Goal: Ask a question

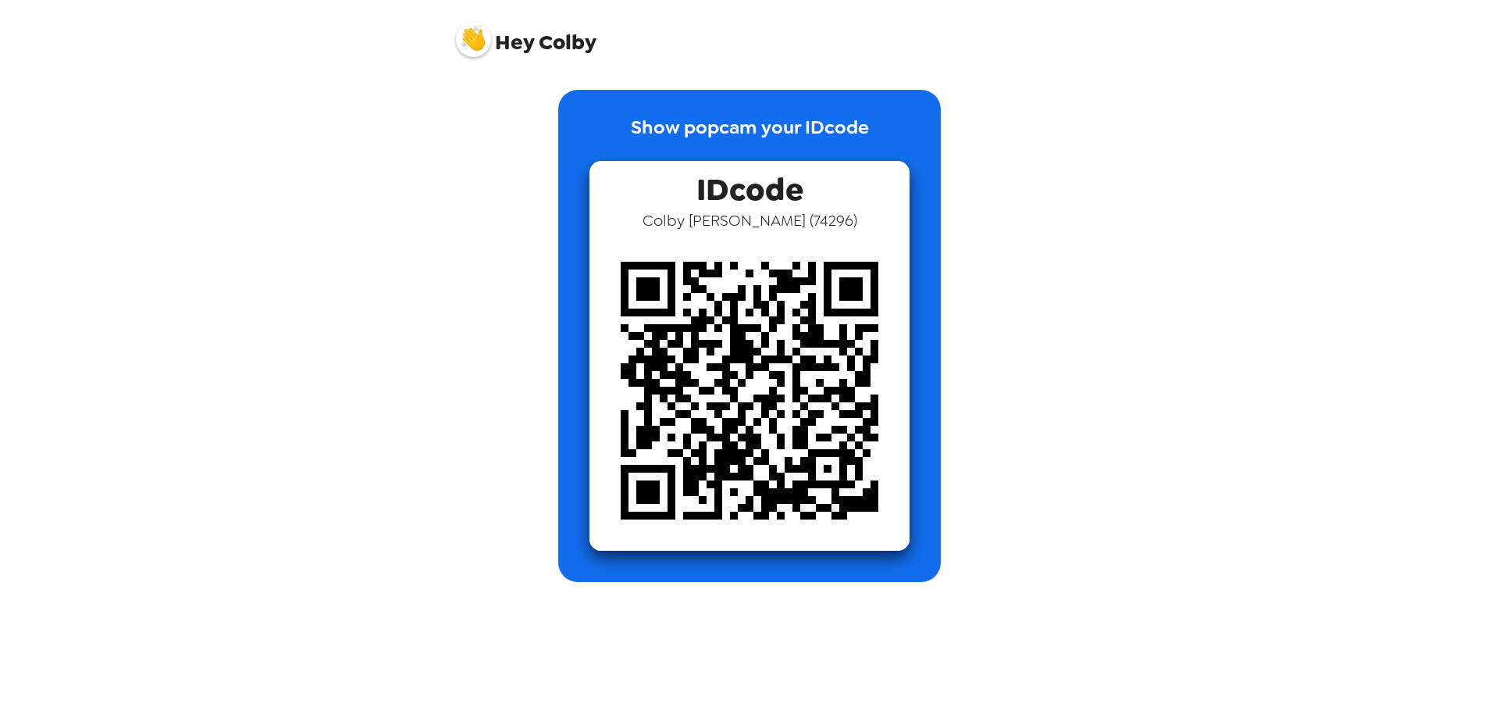
click at [746, 216] on span "[PERSON_NAME] ( 74296 )" at bounding box center [750, 220] width 215 height 20
click at [829, 195] on div "IDcode [PERSON_NAME] ( 74296 )" at bounding box center [750, 356] width 320 height 390
drag, startPoint x: 679, startPoint y: 129, endPoint x: 812, endPoint y: 135, distance: 132.9
click at [682, 129] on p "Show popcam your IDcode" at bounding box center [750, 137] width 238 height 48
click at [895, 147] on div "Show popcam your IDcode IDcode [PERSON_NAME] ( 74296 )" at bounding box center [749, 336] width 383 height 492
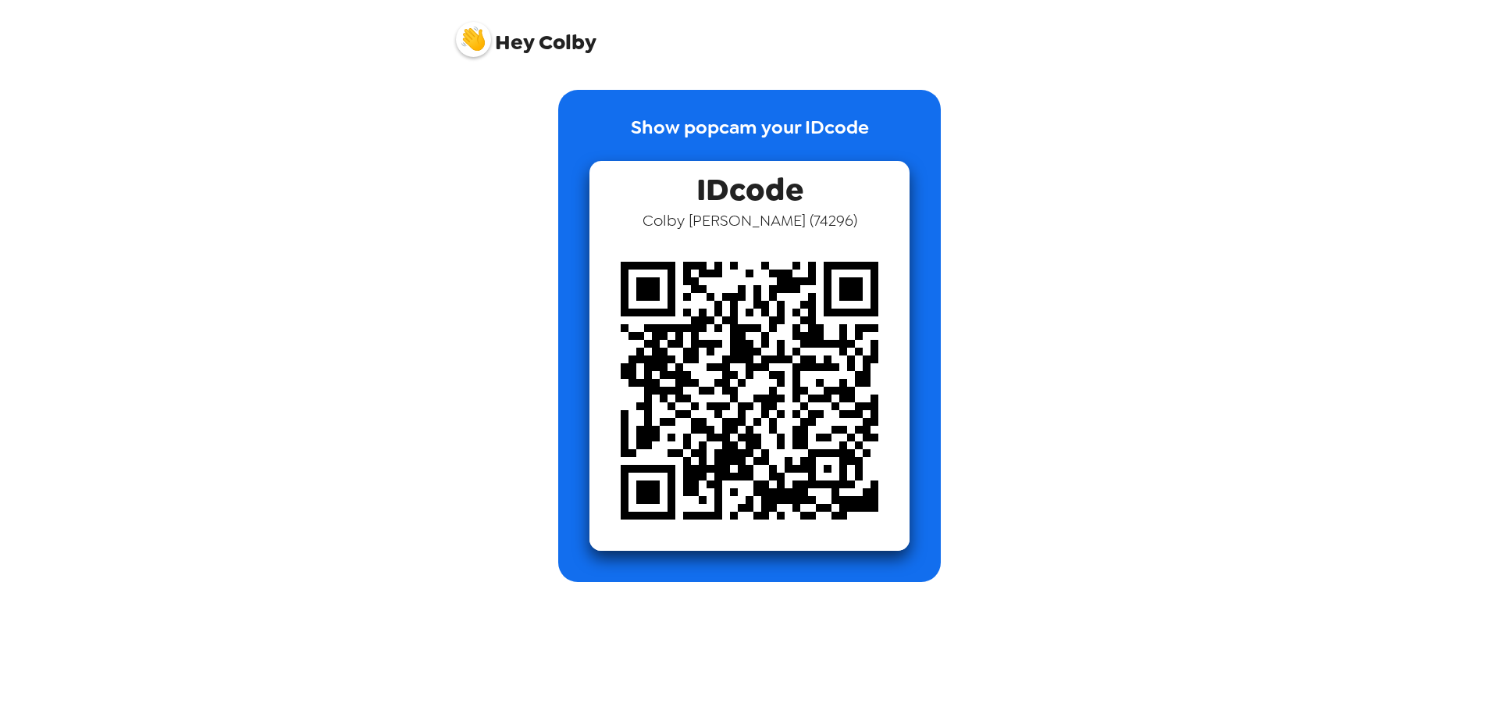
click at [477, 41] on img at bounding box center [473, 39] width 35 height 35
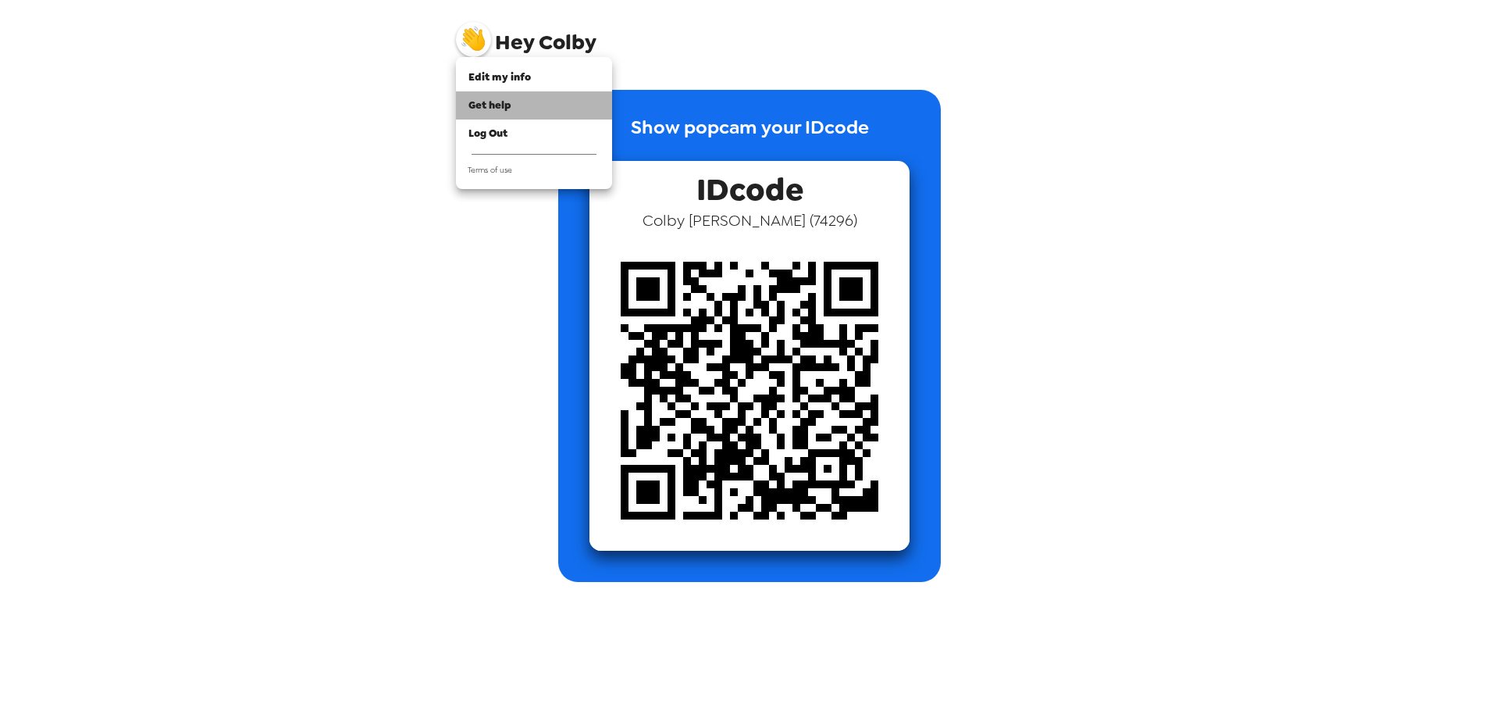
click at [521, 102] on div "Get help" at bounding box center [533, 106] width 131 height 16
